Goal: Information Seeking & Learning: Learn about a topic

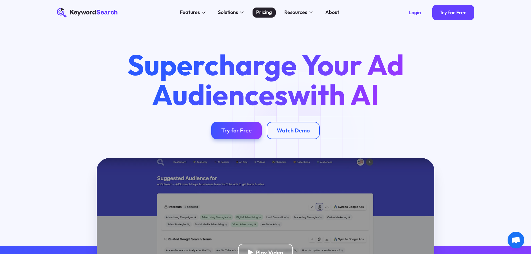
click at [266, 12] on div "Pricing" at bounding box center [264, 13] width 16 height 8
